Goal: Use online tool/utility: Use online tool/utility

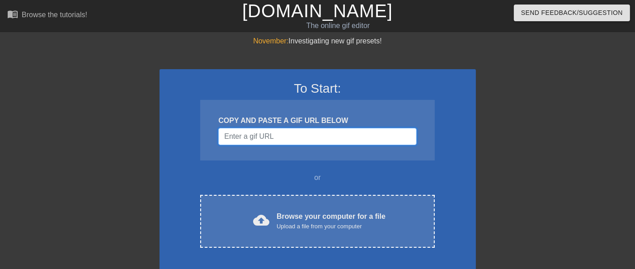
click at [232, 139] on input "Username" at bounding box center [317, 136] width 198 height 17
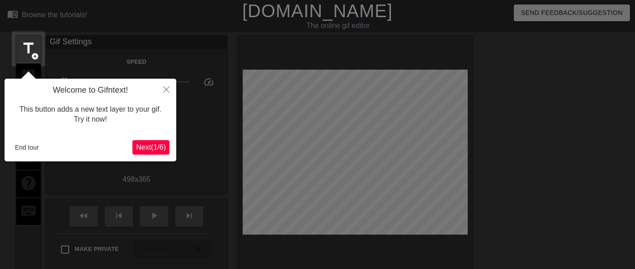
scroll to position [22, 0]
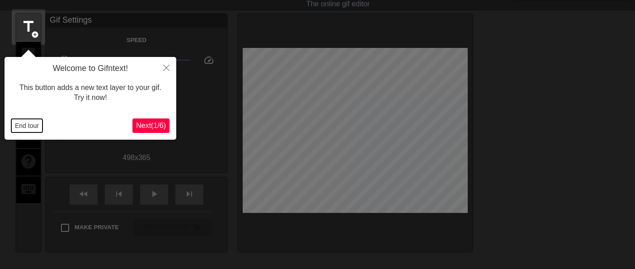
click at [24, 127] on button "End tour" at bounding box center [26, 126] width 31 height 14
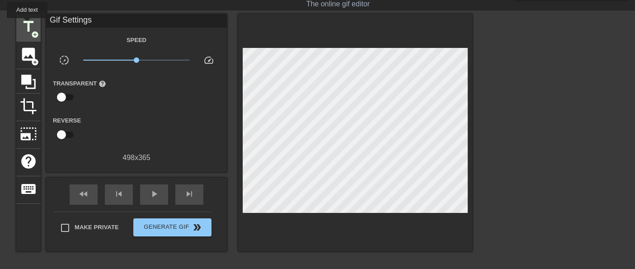
click at [27, 25] on span "title" at bounding box center [28, 26] width 17 height 17
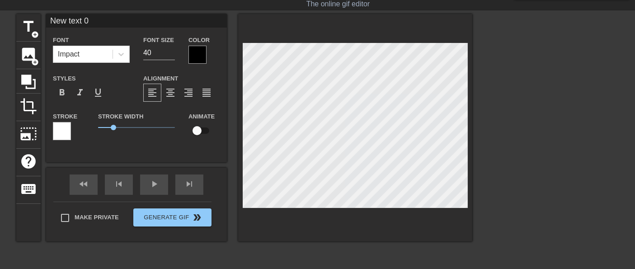
scroll to position [1, 2]
type input "text 0"
type textarea "text 0"
type input "text 0"
type textarea "text 0"
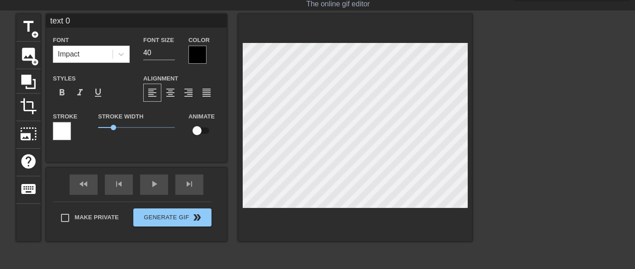
type input "ext 0"
type textarea "ext 0"
type input "xt 0"
type textarea "xt 0"
type input "t 0"
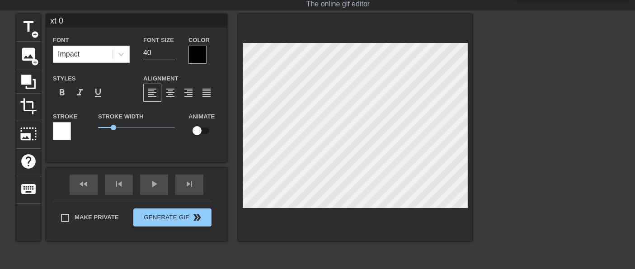
type textarea "t 0"
type input "0"
type textarea "0"
type input "0"
type textarea "0"
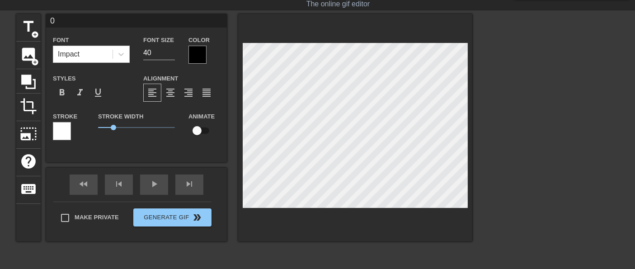
scroll to position [1, 1]
type input "A"
type textarea "A"
type input "Ac"
type textarea "Ac"
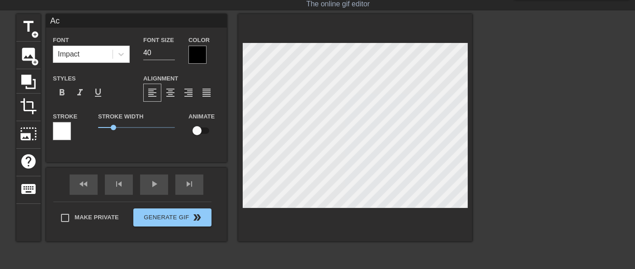
type input "Act"
type textarea "Act"
type input "Actu"
type textarea "Actu"
type input "Actua"
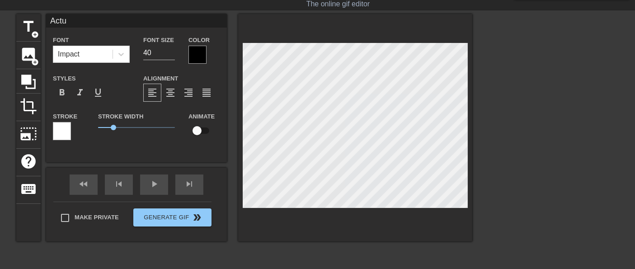
type textarea "Actua"
type input "Actual"
type textarea "Actual"
type input "Actual"
type textarea "Actual"
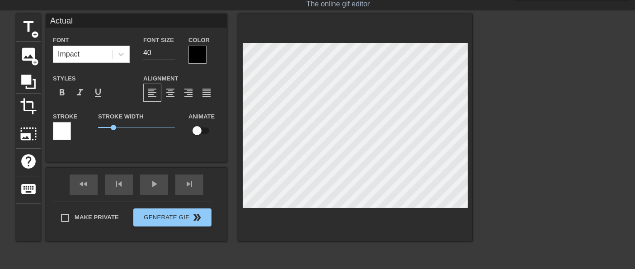
type input "Actual F"
type textarea "Actual F"
type input "Actual Fo"
type textarea "Actual Fo"
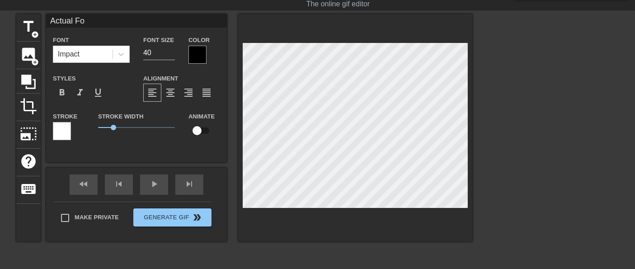
type input "Actual Foo"
type textarea "Actual Foo"
type input "Actual Foot"
type textarea "Actual Foot"
type input "Actual Foota"
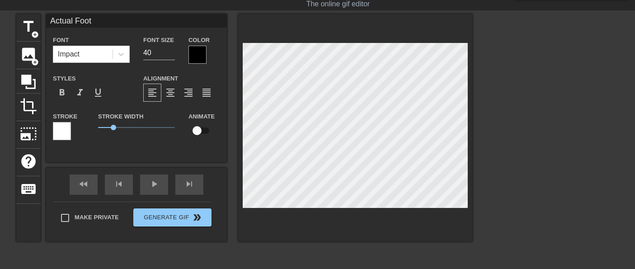
type textarea "Actual Foota"
type input "Actual Footag"
type textarea "Actual Footag"
type input "Actual Footage"
type textarea "Actual Footage"
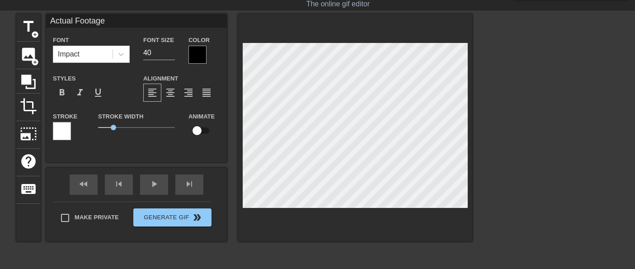
type input "Actual Footage"
type textarea "Actual Footage"
type input "Actual Footage o"
type textarea "Actual Footage o"
type input "Actual Footage of"
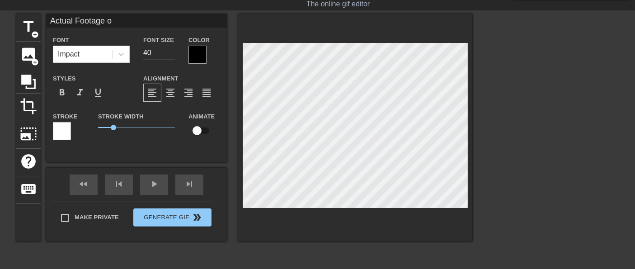
type textarea "Actual Footage of"
type input "Actual Footage of"
type textarea "Actual Footage of"
type input "Actual Footage of D"
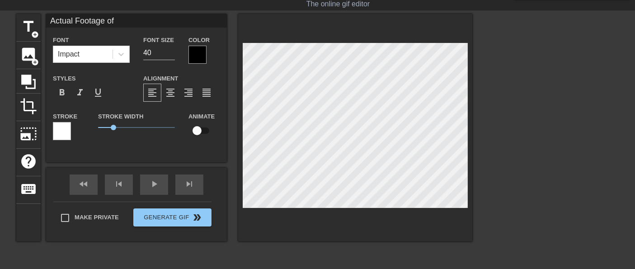
type textarea "Actual Footage of D"
type input "Actual Footage of Da"
type textarea "Actual Footage of Da"
type input "Actual Footage of [PERSON_NAME]"
type textarea "Actual Footage of [PERSON_NAME]"
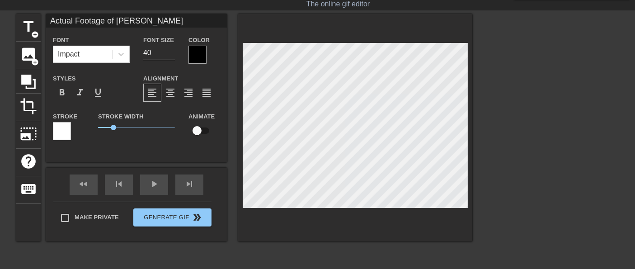
type input "Actual Footage of [PERSON_NAME]"
type textarea "Actual Footage of [PERSON_NAME]"
type input "Actual Footage of [PERSON_NAME]"
type textarea "Actual Footage of [PERSON_NAME]"
type input "Actual Footage of [PERSON_NAME]"
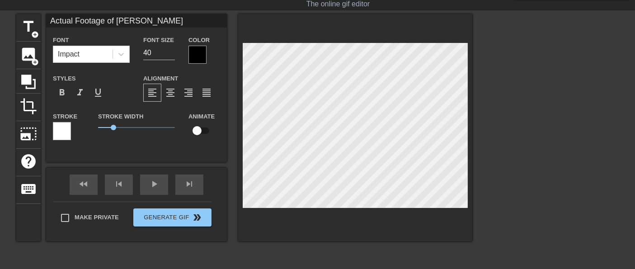
type textarea "Actual Footage of [PERSON_NAME]"
type input "Actual Footage of [PERSON_NAME],"
type textarea "Actual Footage of [PERSON_NAME],"
type input "Actual Footage of [PERSON_NAME],"
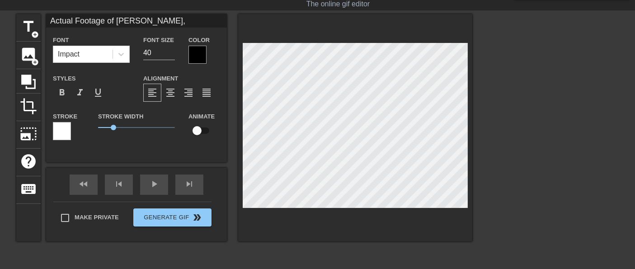
type textarea "Actual Footage of [PERSON_NAME],"
type input "Actual Footage of [PERSON_NAME]"
type textarea "Actual Footage of [PERSON_NAME]"
type input "Actual Footage of [PERSON_NAME]"
type textarea "Actual Footage of [PERSON_NAME]"
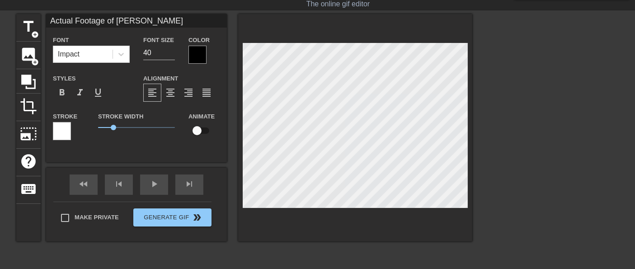
type input "Actual Footage of [PERSON_NAME]"
type textarea "Actual Footage of [PERSON_NAME]"
type input "Actual Footage of [PERSON_NAME]"
type textarea "Actual Footage of [PERSON_NAME]"
type input "Actual Footage of [PERSON_NAME]"
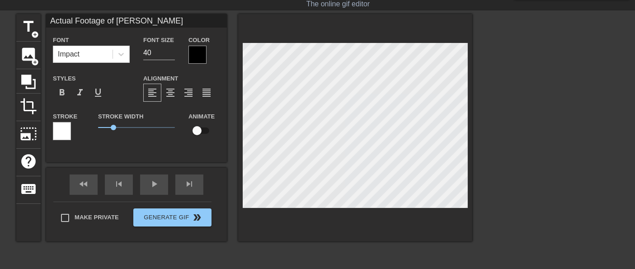
type textarea "Actual Footage of [PERSON_NAME]"
type input "Actual Footage of [PERSON_NAME] a"
type textarea "Actual Footage of [PERSON_NAME] a"
type input "Actual Footage of [PERSON_NAME] an"
type textarea "Actual Footage of [PERSON_NAME] an"
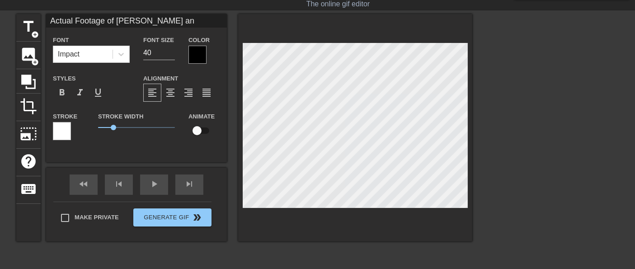
type input "Actual Footage of [PERSON_NAME] and"
type textarea "Actual Footage of [PERSON_NAME] and"
type input "Actual Footage of [PERSON_NAME] and"
type textarea "Actual Footage of [PERSON_NAME] and"
type input "Actual Footage of [PERSON_NAME] and B"
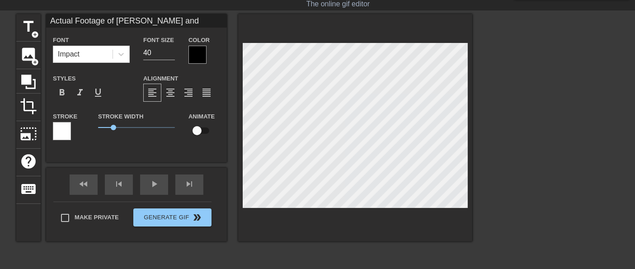
type textarea "Actual Footage of [PERSON_NAME] and B"
type input "Actual Footage of [PERSON_NAME] and Br"
type textarea "Actual Footage of [PERSON_NAME] and Br"
type input "Actual Footage of [PERSON_NAME] and [PERSON_NAME]"
type textarea "Actual Footage of [PERSON_NAME] and [PERSON_NAME]"
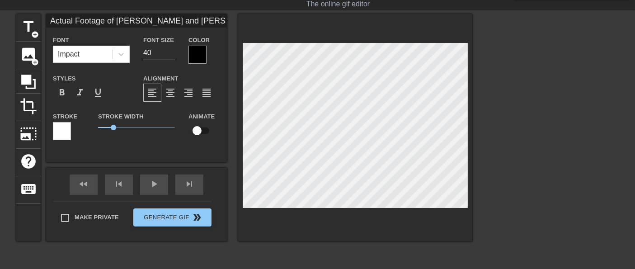
type input "Actual Footage of [PERSON_NAME] and [PERSON_NAME]"
type textarea "Actual Footage of [PERSON_NAME] and [PERSON_NAME]"
type input "Actual Footage of [PERSON_NAME] and [PERSON_NAME]"
type textarea "Actual Footage of [PERSON_NAME] and [PERSON_NAME]"
type input "Actual Footage of [PERSON_NAME] and [PERSON_NAME]"
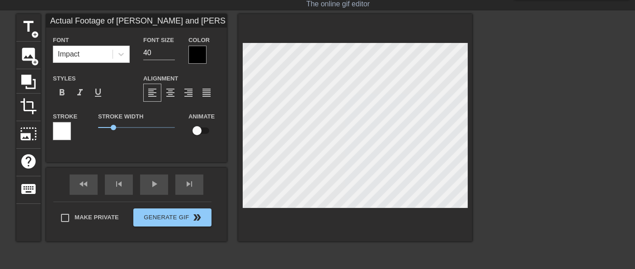
type textarea "Actual Footage of [PERSON_NAME] and [PERSON_NAME]"
type input "Actual Footage of [PERSON_NAME] and [PERSON_NAME]"
type textarea "Actual Footage of [PERSON_NAME] and [PERSON_NAME]"
type input "Actual Footage of [PERSON_NAME] and [PERSON_NAME]"
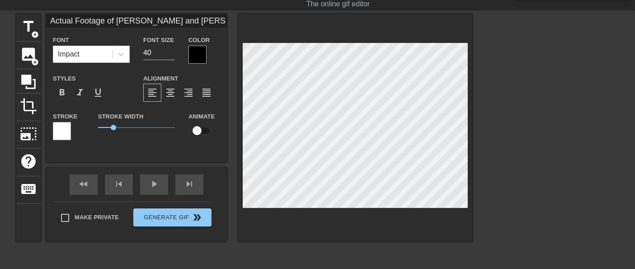
type textarea "Actual Footage of [PERSON_NAME] and [PERSON_NAME]"
type input "Actual Footage of [PERSON_NAME] and [PERSON_NAME]"
type textarea "Actual Footage of [PERSON_NAME] and [PERSON_NAME]"
type input "Actual Footage of [PERSON_NAME] and [PERSON_NAME]"
type textarea "Actual Footage of [PERSON_NAME] and [PERSON_NAME]"
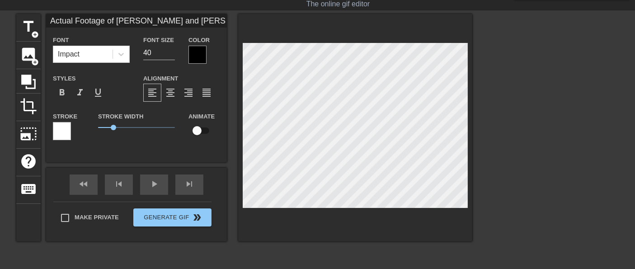
type input "Actual Footage of [PERSON_NAME] and Bsh"
type textarea "Actual Footage of [PERSON_NAME] and Bsh"
type input "Actual Footage of [PERSON_NAME] and sh"
type textarea "Actual Footage of [PERSON_NAME] and sh"
type input "Actual Footage of [PERSON_NAME] andsh"
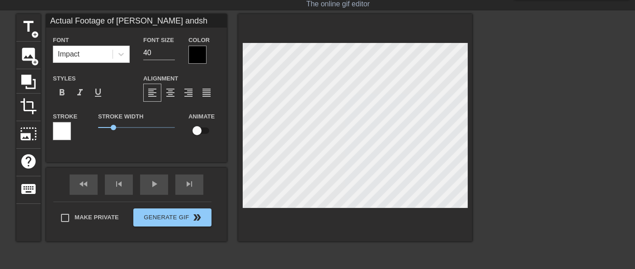
type textarea "Actual Footage of [PERSON_NAME] andsh"
type input "Actual Footage of [PERSON_NAME], [PERSON_NAME]"
type textarea "Actual Footage of [PERSON_NAME], [PERSON_NAME]"
type input "Actual Footage of [PERSON_NAME], [PERSON_NAME]"
type textarea "Actual Footage of [PERSON_NAME], [PERSON_NAME]"
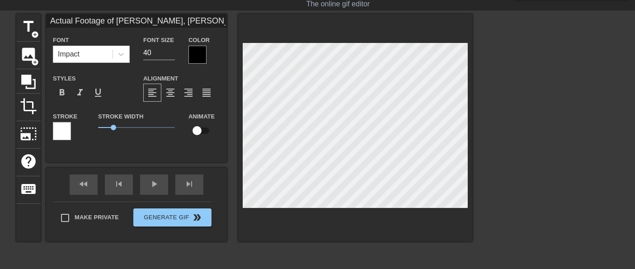
type input "Actual Footage of [PERSON_NAME] sh"
type textarea "Actual Footage of [PERSON_NAME] sh"
type input "Actual Footage of [PERSON_NAME], [PERSON_NAME]"
type textarea "Actual Footage of [PERSON_NAME], [PERSON_NAME]"
type input "Actual Footage of [PERSON_NAME], [PERSON_NAME]"
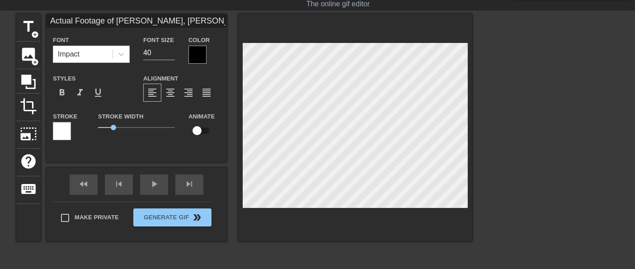
type textarea "Actual Footage of [PERSON_NAME], [PERSON_NAME]"
type input "Actual Footage of [PERSON_NAME]"
type textarea "Actual Footage of [PERSON_NAME]"
type input "Actual Footage of [PERSON_NAME], Jsh"
type textarea "Actual Footage of [PERSON_NAME], Jsh"
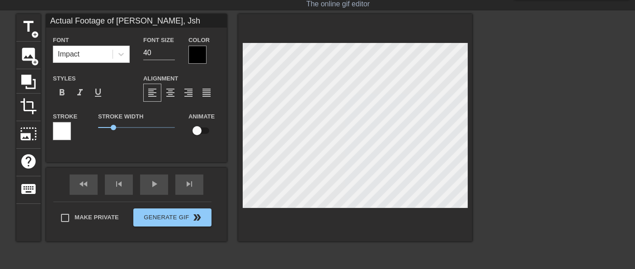
scroll to position [1, 6]
type input "Actual Footage of [PERSON_NAME]"
type textarea "Actual Footage of [PERSON_NAME]"
type input "Actual Footage of [PERSON_NAME], h"
type textarea "Actual Footage of [PERSON_NAME], h"
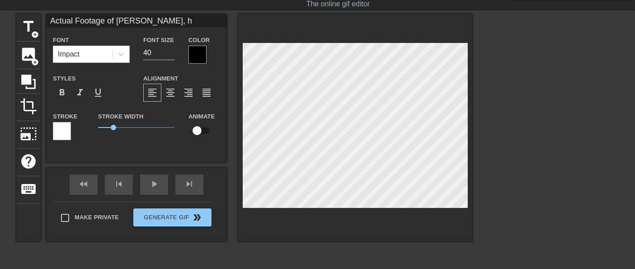
type input "Actual Footage of [PERSON_NAME],"
type textarea "Actual Footage of [PERSON_NAME],"
type input "Actual Footage of [PERSON_NAME],"
type textarea "Actual Footage of [PERSON_NAME],"
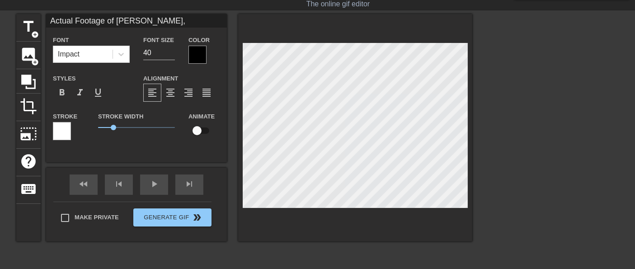
type input "Actual Footage of [PERSON_NAME]"
type textarea "Actual Footage of [PERSON_NAME]"
type input "Actual Footage of [PERSON_NAME]"
type textarea "Actual Footage of [PERSON_NAME]"
type input "Actual Footage of [PERSON_NAME]"
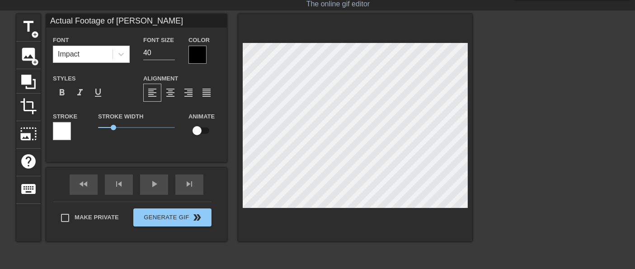
type textarea "Actual Footage of [PERSON_NAME]"
type input "Actual Footage of [PERSON_NAME]"
type textarea "Actual Footage of [PERSON_NAME]"
type input "Actual Footage of [PERSON_NAME]"
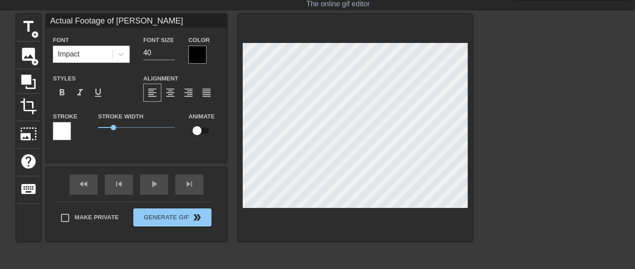
type textarea "Actual Footage of [PERSON_NAME]"
type input "Actual Footage of [PERSON_NAME]"
type textarea "Actual Footage of [PERSON_NAME]"
type input "Actual Footage of [PERSON_NAME]"
type textarea "Actual Footage of [PERSON_NAME]"
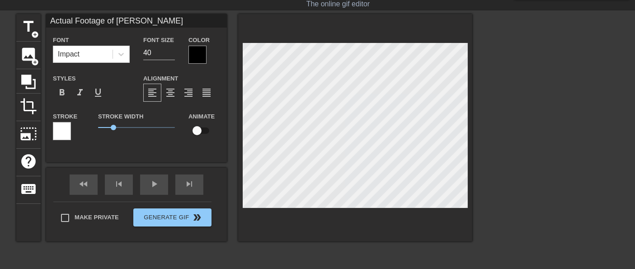
type input "Actual Footage of [PERSON_NAME],"
type textarea "Actual Footage of [PERSON_NAME],"
type input "Actual Footage of [PERSON_NAME]"
type textarea "Actual Footage of [PERSON_NAME]"
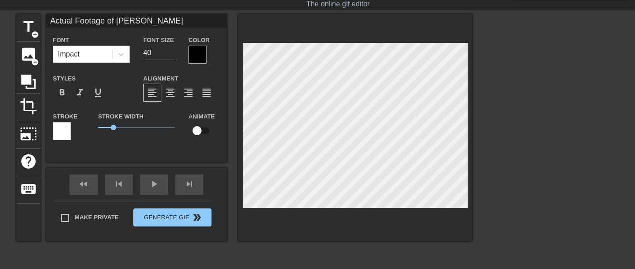
type input "Actual Footage of [PERSON_NAME]"
type textarea "Actual Footage of [PERSON_NAME]"
type input "Actual Footage of [PERSON_NAME]"
type textarea "Actual Footage of [PERSON_NAME]"
type input "Actual Footage of [PERSON_NAME]"
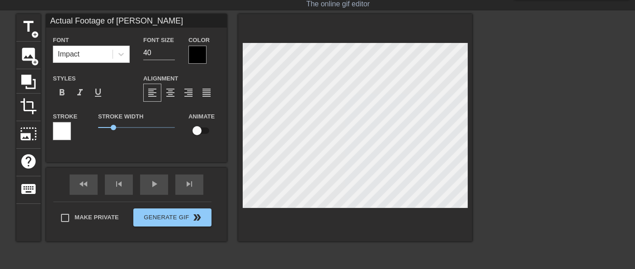
type textarea "Actual Footage of [PERSON_NAME]"
type input "Actual Footage of [PERSON_NAME]"
type textarea "Actual Footage of [PERSON_NAME]"
type input "Actual Footage of [PERSON_NAME]"
type textarea "Actual Footage of [PERSON_NAME]"
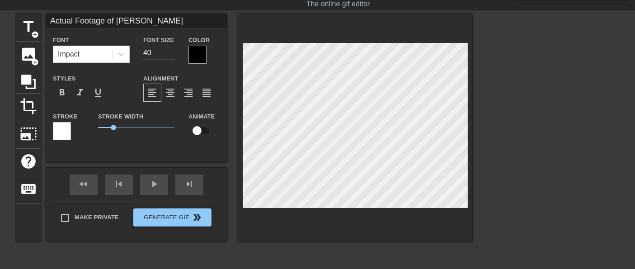
scroll to position [1, 7]
type input "Actual Footage of [PERSON_NAME]"
type textarea "Actual Footage of [PERSON_NAME]"
type input "Actual Footage of [PERSON_NAME] and"
type textarea "Actual Footage of [PERSON_NAME] and"
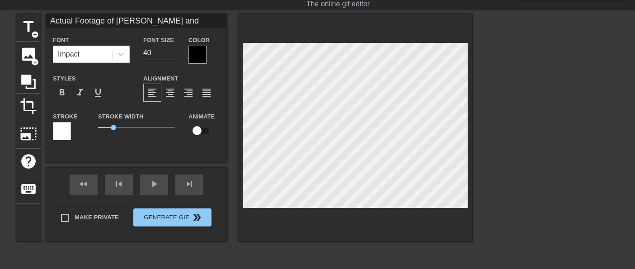
type input "Actual Footage of [PERSON_NAME] and B"
type textarea "Actual Footage of [PERSON_NAME] and B"
type input "Actual Footage of [PERSON_NAME] and [PERSON_NAME]"
type textarea "Actual Footage of [PERSON_NAME] and [PERSON_NAME]"
type input "Actual Footage of [PERSON_NAME] and [PERSON_NAME]"
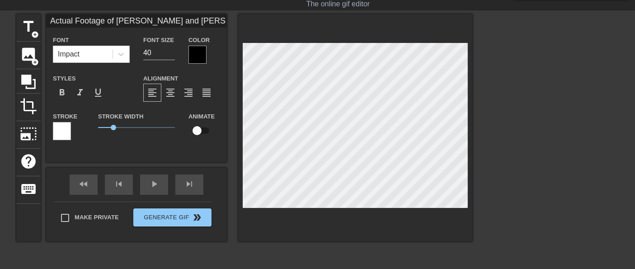
type textarea "Actual Footage of [PERSON_NAME] and [PERSON_NAME]"
type input "Actual Footage of [PERSON_NAME] and [PERSON_NAME]"
type textarea "Actual Footage of [PERSON_NAME] and [PERSON_NAME]"
type input "Actual Footage of [PERSON_NAME] and [PERSON_NAME]"
type textarea "Actual Footage of [PERSON_NAME] and [PERSON_NAME]"
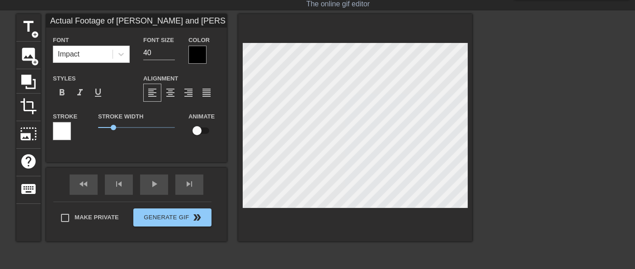
type input "Actual Footage of [PERSON_NAME] and [PERSON_NAME]"
type textarea "Actual Footage of [PERSON_NAME] and [PERSON_NAME]"
type input "Actual Footage of [PERSON_NAME] and [PERSON_NAME]"
type textarea "Actual Footage of [PERSON_NAME] and [PERSON_NAME]"
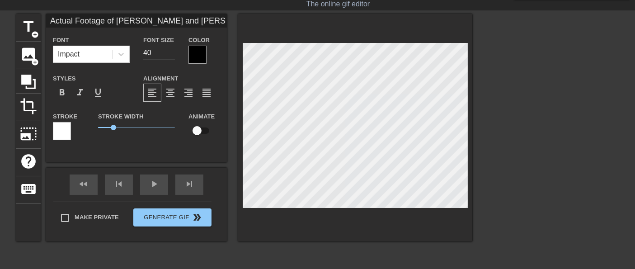
type input "Actual Footage of [PERSON_NAME] and [PERSON_NAME]"
type textarea "Actual Footage of [PERSON_NAME] and [PERSON_NAME]"
type input "Actual Footage of [PERSON_NAME] and [PERSON_NAME] d"
type textarea "Actual Footage of [PERSON_NAME] and [PERSON_NAME] d"
type input "Actual Footage of [PERSON_NAME] and [PERSON_NAME] du"
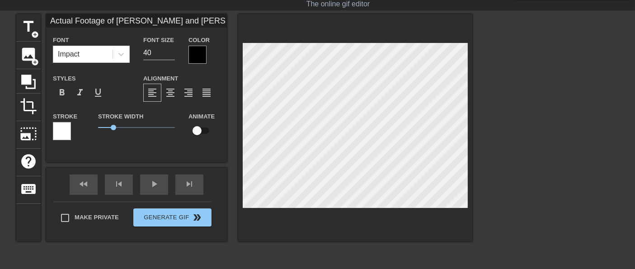
type textarea "Actual Footage of [PERSON_NAME] and [PERSON_NAME] du"
type input "Actual Footage of [PERSON_NAME] and [PERSON_NAME]"
type textarea "Actual Footage of [PERSON_NAME] and [PERSON_NAME]"
type input "Actual Footage of [PERSON_NAME] and [PERSON_NAME]"
type textarea "Actual Footage of [PERSON_NAME] and [PERSON_NAME]"
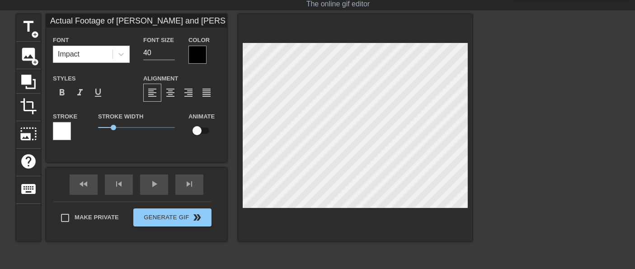
type input "Actual Footage of [PERSON_NAME] and [PERSON_NAME]"
type textarea "Actual Footage of [PERSON_NAME] and [PERSON_NAME]"
type input "Actual Footage of [PERSON_NAME] and [PERSON_NAME] during"
type textarea "Actual Footage of [PERSON_NAME] and [PERSON_NAME] during"
type input "Actual Footage of [PERSON_NAME] and [PERSON_NAME] during"
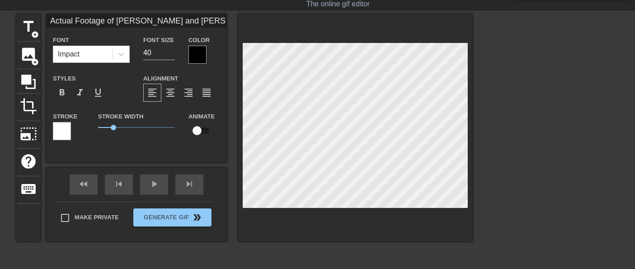
type textarea "Actual Footage of [PERSON_NAME] and [PERSON_NAME] during"
type input "Actual Footage of [PERSON_NAME] and [PERSON_NAME] during S"
type textarea "Actual Footage of [PERSON_NAME] and [PERSON_NAME] during S"
type input "Actual Footage of [PERSON_NAME] and [PERSON_NAME] during"
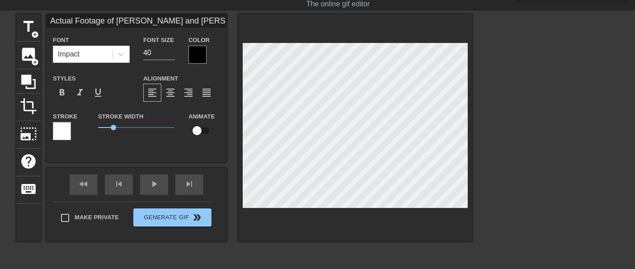
type textarea "Actual Footage of [PERSON_NAME] and [PERSON_NAME] during"
click at [172, 56] on input "39" at bounding box center [159, 53] width 32 height 14
click at [172, 56] on input "27" at bounding box center [159, 53] width 32 height 14
click at [172, 56] on input "26" at bounding box center [159, 53] width 32 height 14
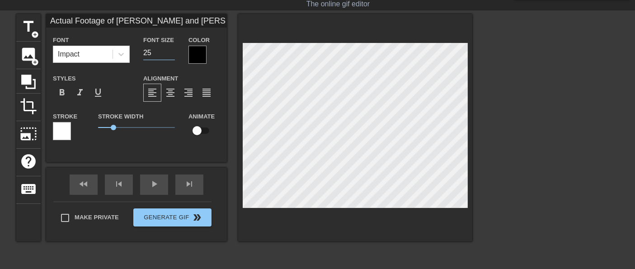
click at [172, 56] on input "25" at bounding box center [159, 53] width 32 height 14
click at [172, 56] on input "24" at bounding box center [159, 53] width 32 height 14
click at [172, 56] on input "18" at bounding box center [159, 53] width 32 height 14
click at [172, 56] on input "12" at bounding box center [159, 53] width 32 height 14
click at [172, 56] on input "11" at bounding box center [159, 53] width 32 height 14
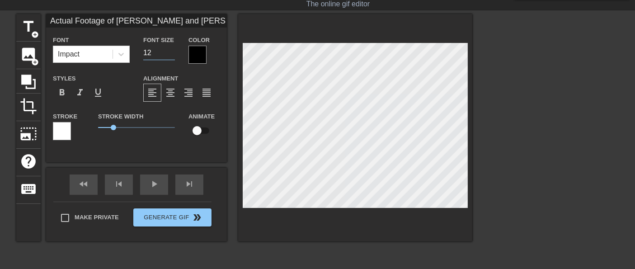
click at [170, 50] on input "12" at bounding box center [159, 53] width 32 height 14
click at [170, 50] on input "13" at bounding box center [159, 53] width 32 height 14
click at [170, 50] on input "14" at bounding box center [159, 53] width 32 height 14
click at [170, 50] on input "15" at bounding box center [159, 53] width 32 height 14
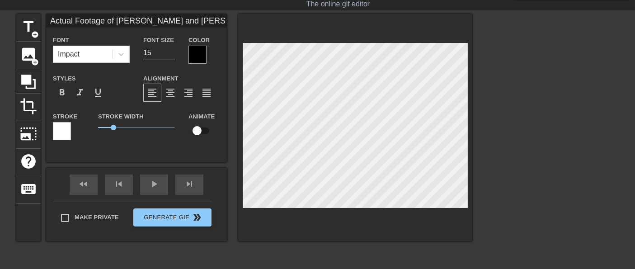
click at [202, 21] on input "Actual Footage of [PERSON_NAME] and [PERSON_NAME] during security training" at bounding box center [136, 21] width 181 height 14
click at [24, 27] on span "title" at bounding box center [28, 26] width 17 height 17
drag, startPoint x: 109, startPoint y: 20, endPoint x: 13, endPoint y: 17, distance: 96.8
click at [13, 17] on div "title add_circle image add_circle crop photo_size_select_large help keyboard Ne…" at bounding box center [317, 149] width 635 height 271
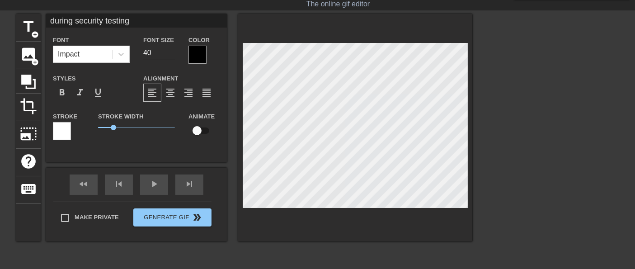
click at [157, 51] on input "40" at bounding box center [159, 53] width 32 height 14
click at [170, 55] on input "26" at bounding box center [159, 53] width 32 height 14
click at [170, 55] on input "25" at bounding box center [159, 53] width 32 height 14
click at [170, 55] on input "24" at bounding box center [159, 53] width 32 height 14
click at [170, 55] on input "23" at bounding box center [159, 53] width 32 height 14
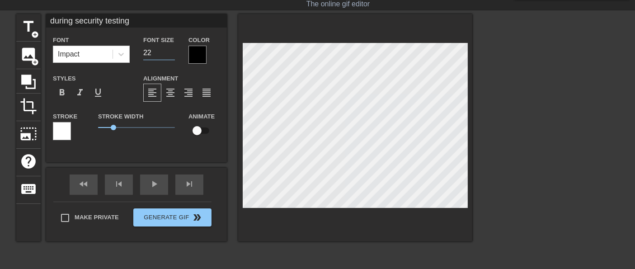
click at [170, 55] on input "22" at bounding box center [159, 53] width 32 height 14
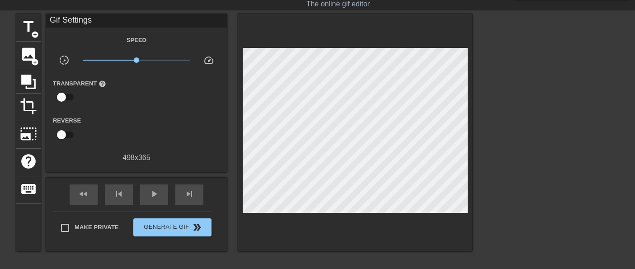
click at [94, 215] on div "Make Private Generate Gif double_arrow" at bounding box center [132, 230] width 158 height 36
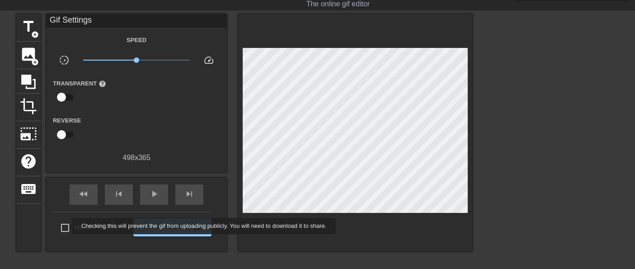
click at [68, 226] on input "Make Private" at bounding box center [65, 227] width 19 height 19
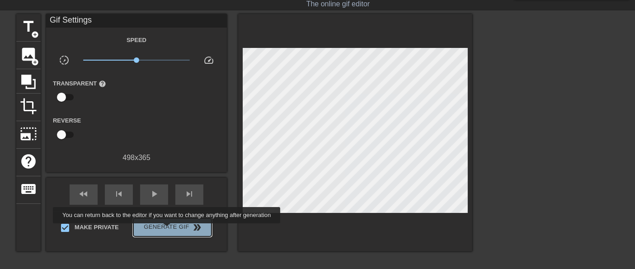
click at [168, 229] on span "Generate Gif double_arrow" at bounding box center [172, 227] width 71 height 11
